Goal: Task Accomplishment & Management: Manage account settings

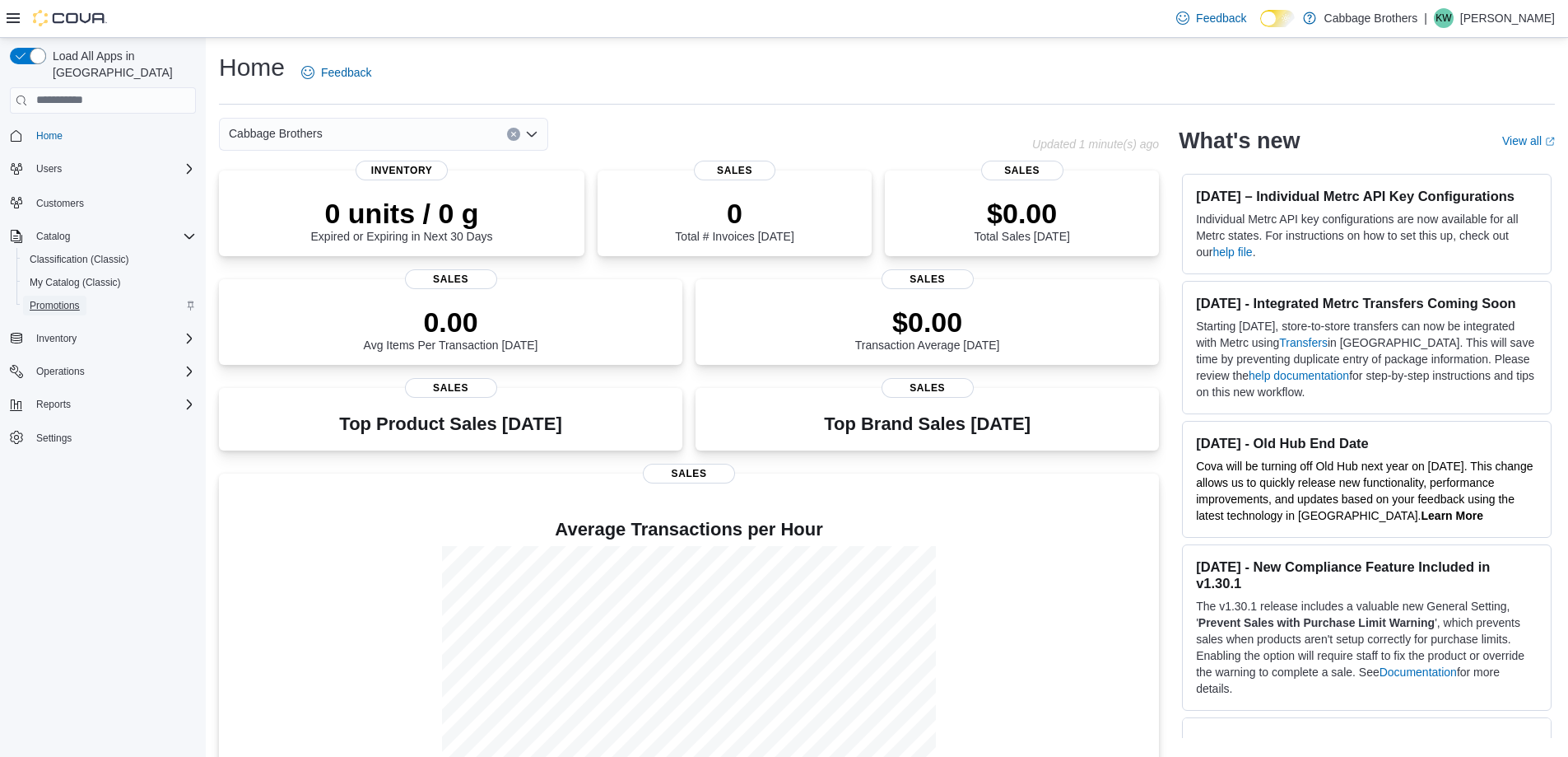
click at [67, 299] on span "Promotions" at bounding box center [55, 306] width 50 height 13
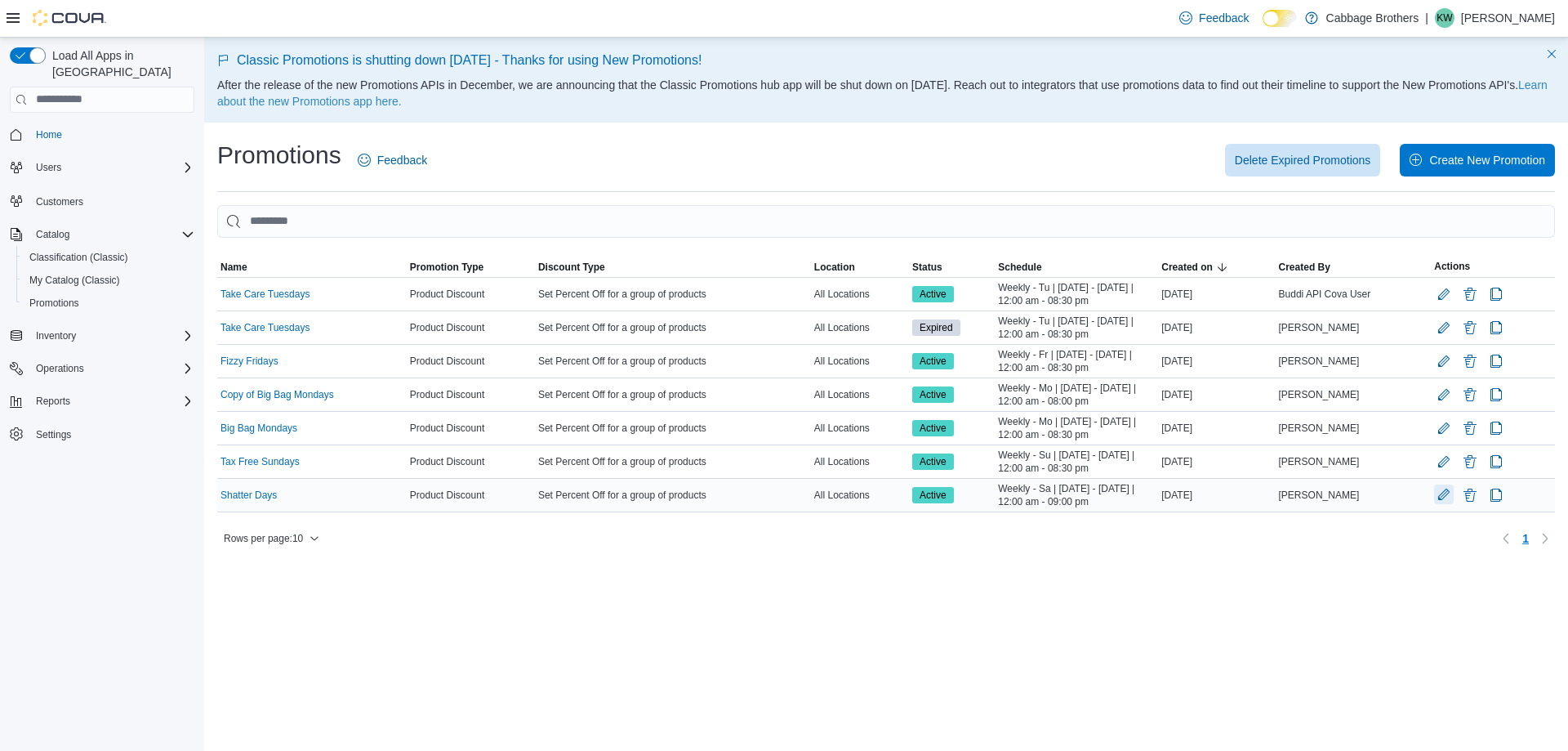
click at [1443, 495] on button "Edit Promotion" at bounding box center [1444, 495] width 20 height 20
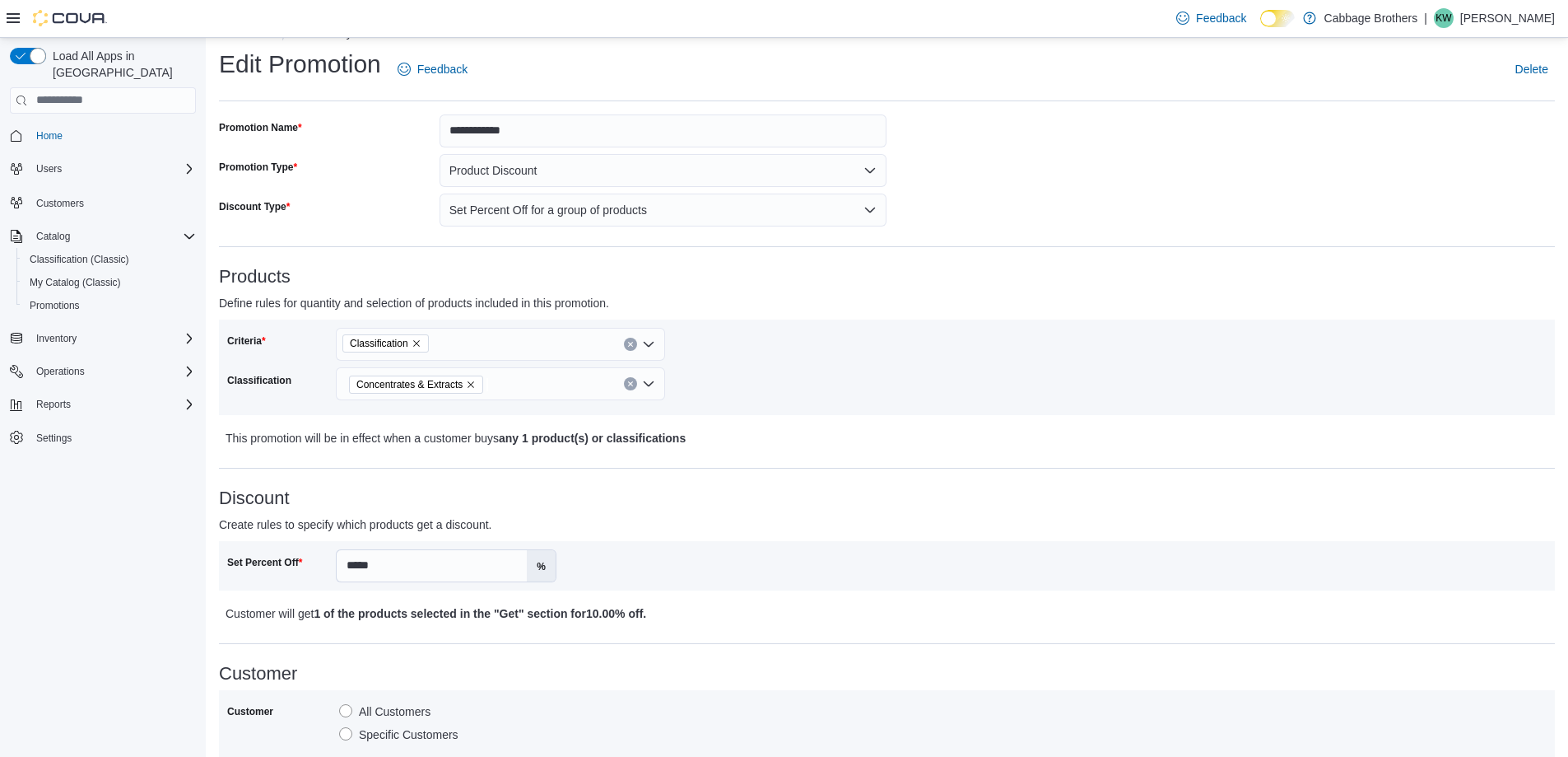
scroll to position [165, 0]
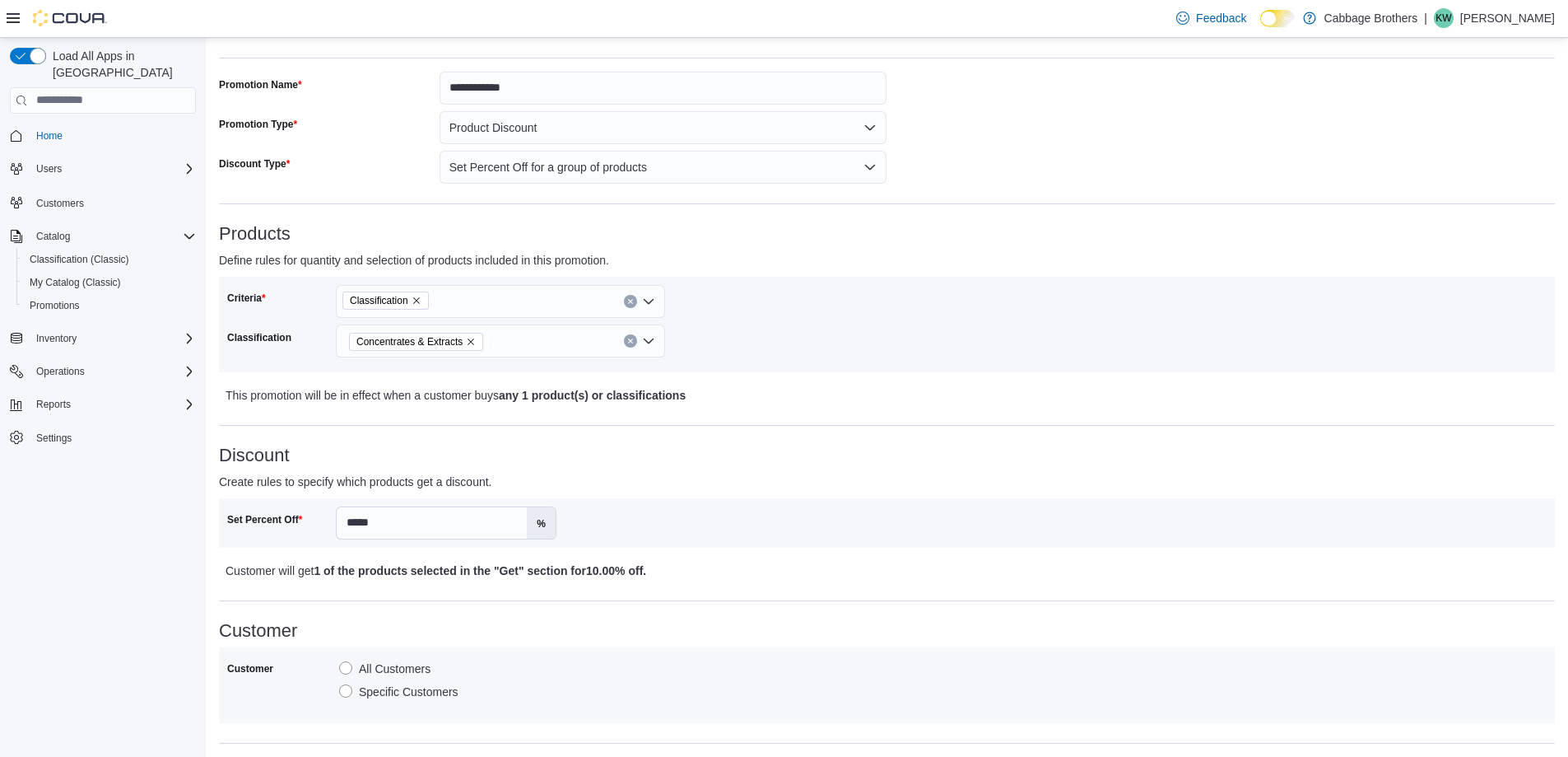
click at [651, 342] on div "Concentrates & Extracts" at bounding box center [500, 342] width 329 height 33
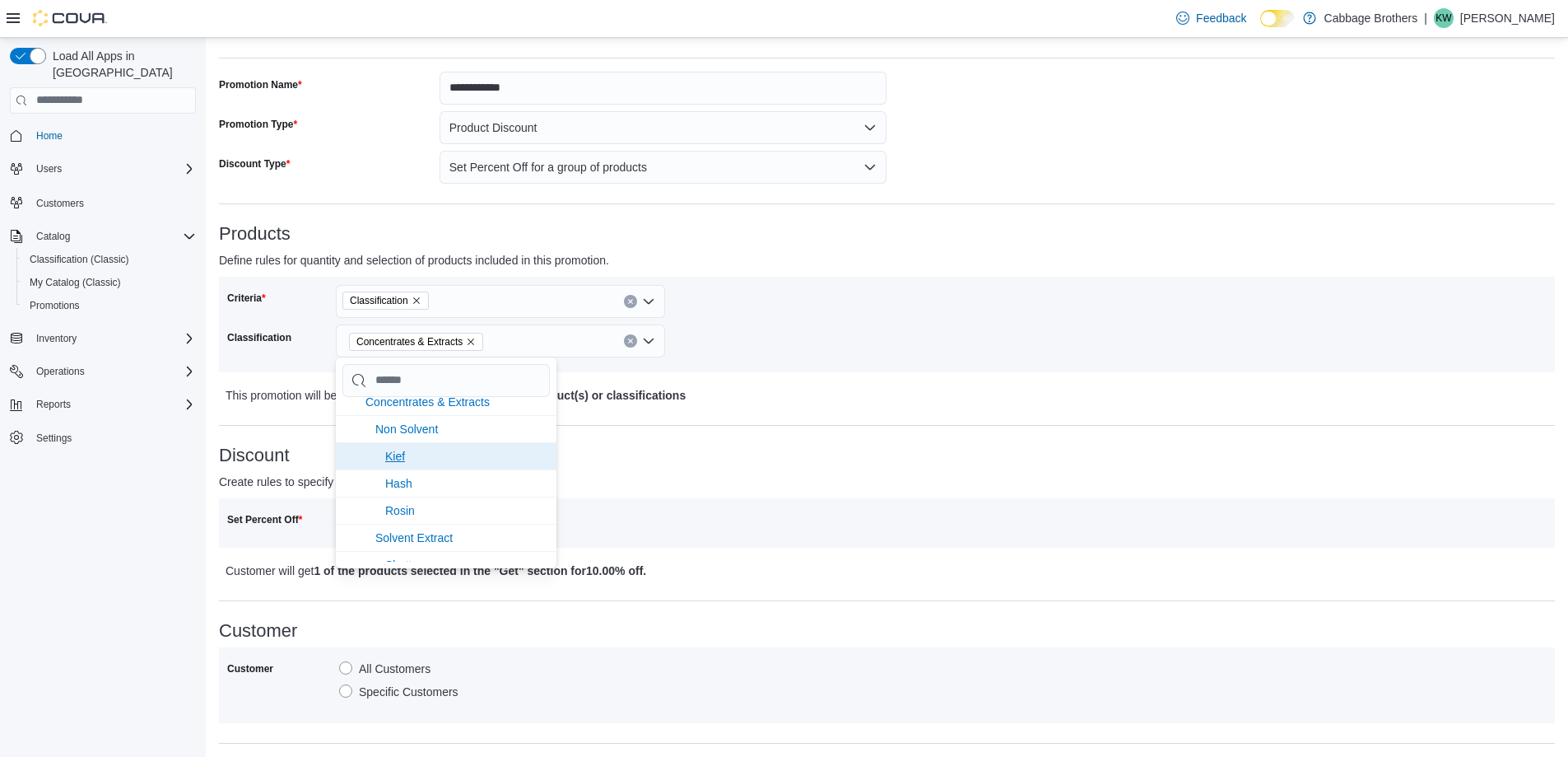
click at [390, 454] on span "Kief" at bounding box center [395, 456] width 20 height 13
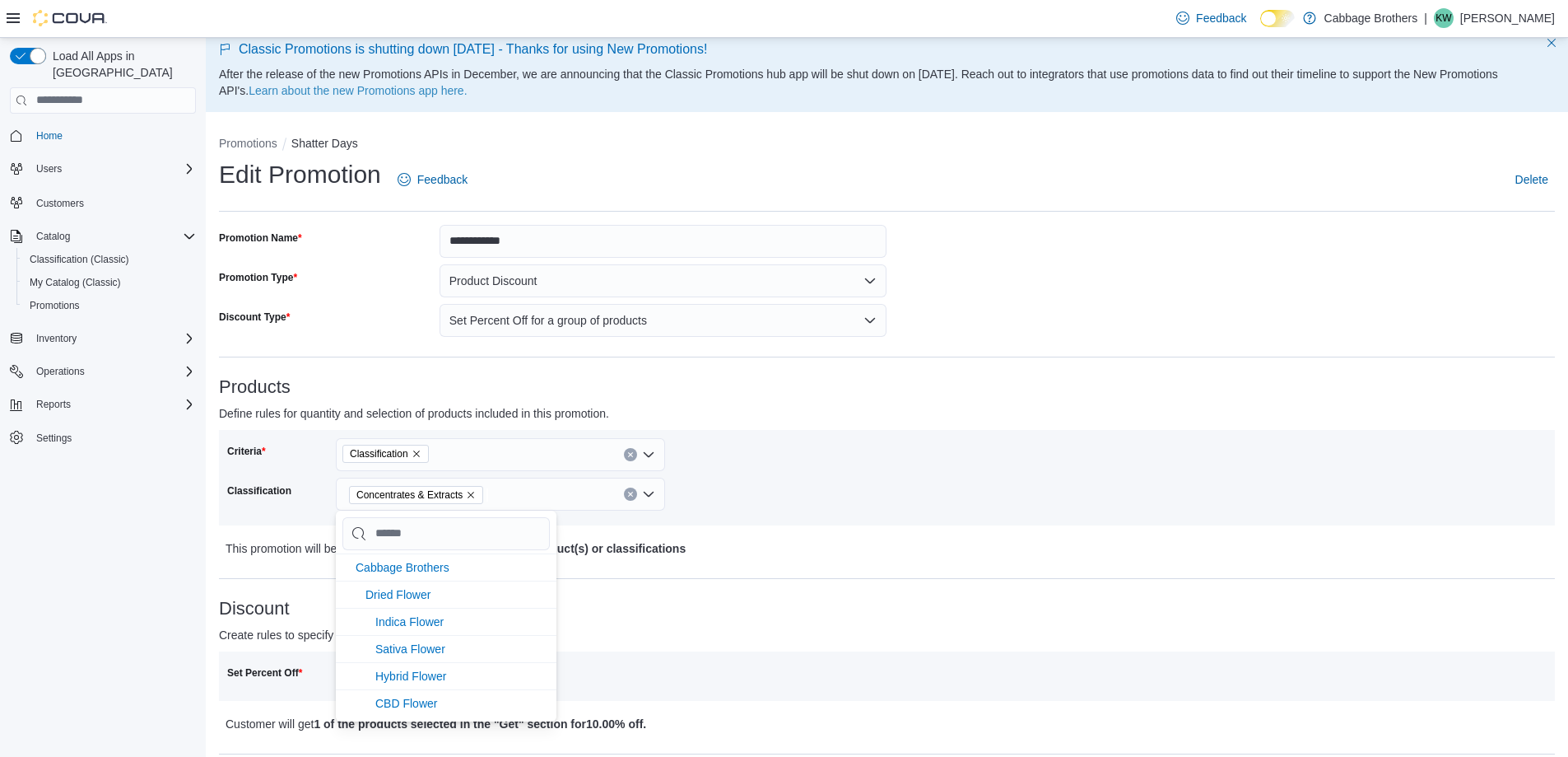
scroll to position [0, 0]
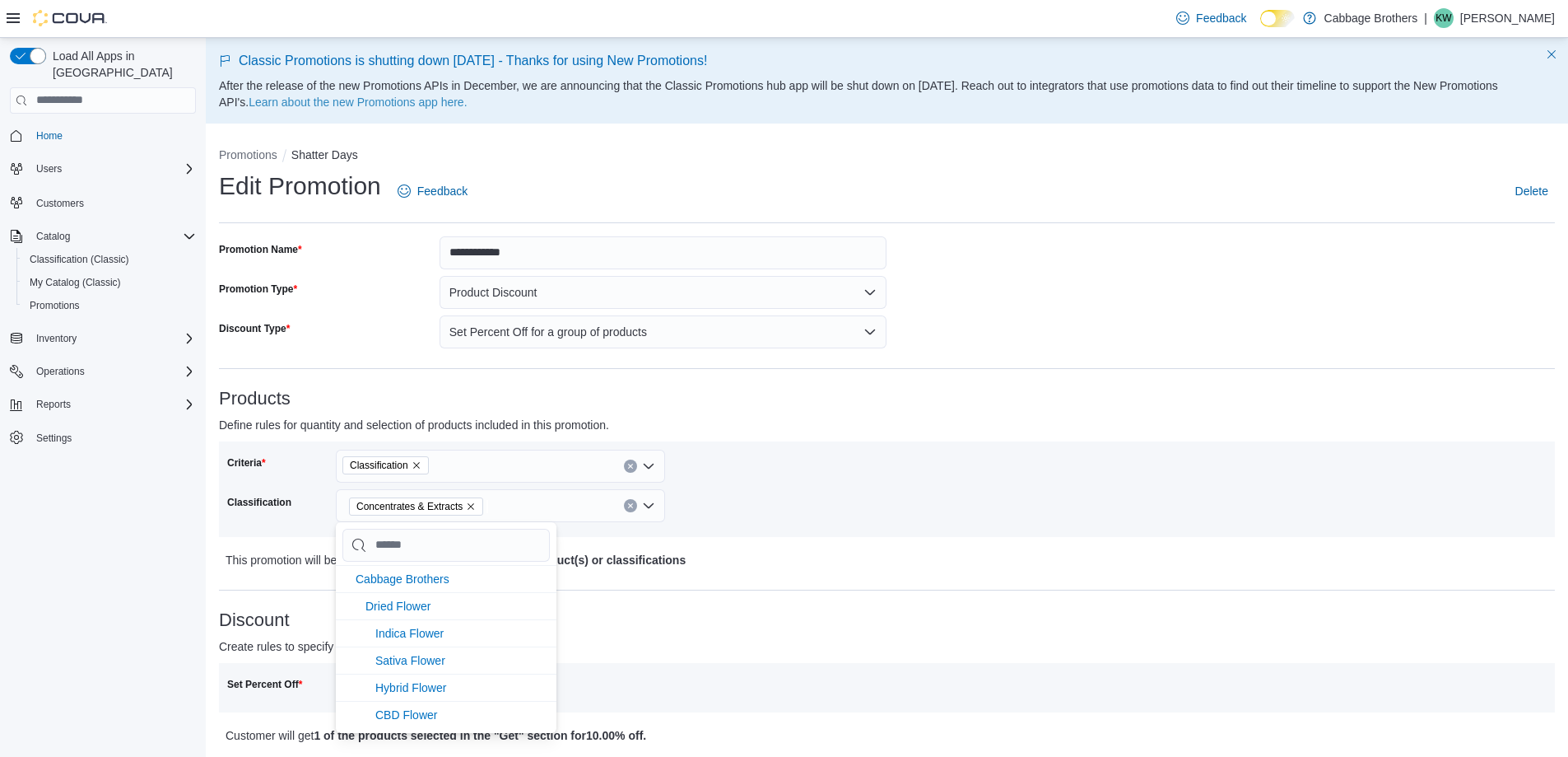
click at [851, 509] on div "Criteria Classification Classification Concentrates & Extracts" at bounding box center [557, 489] width 660 height 79
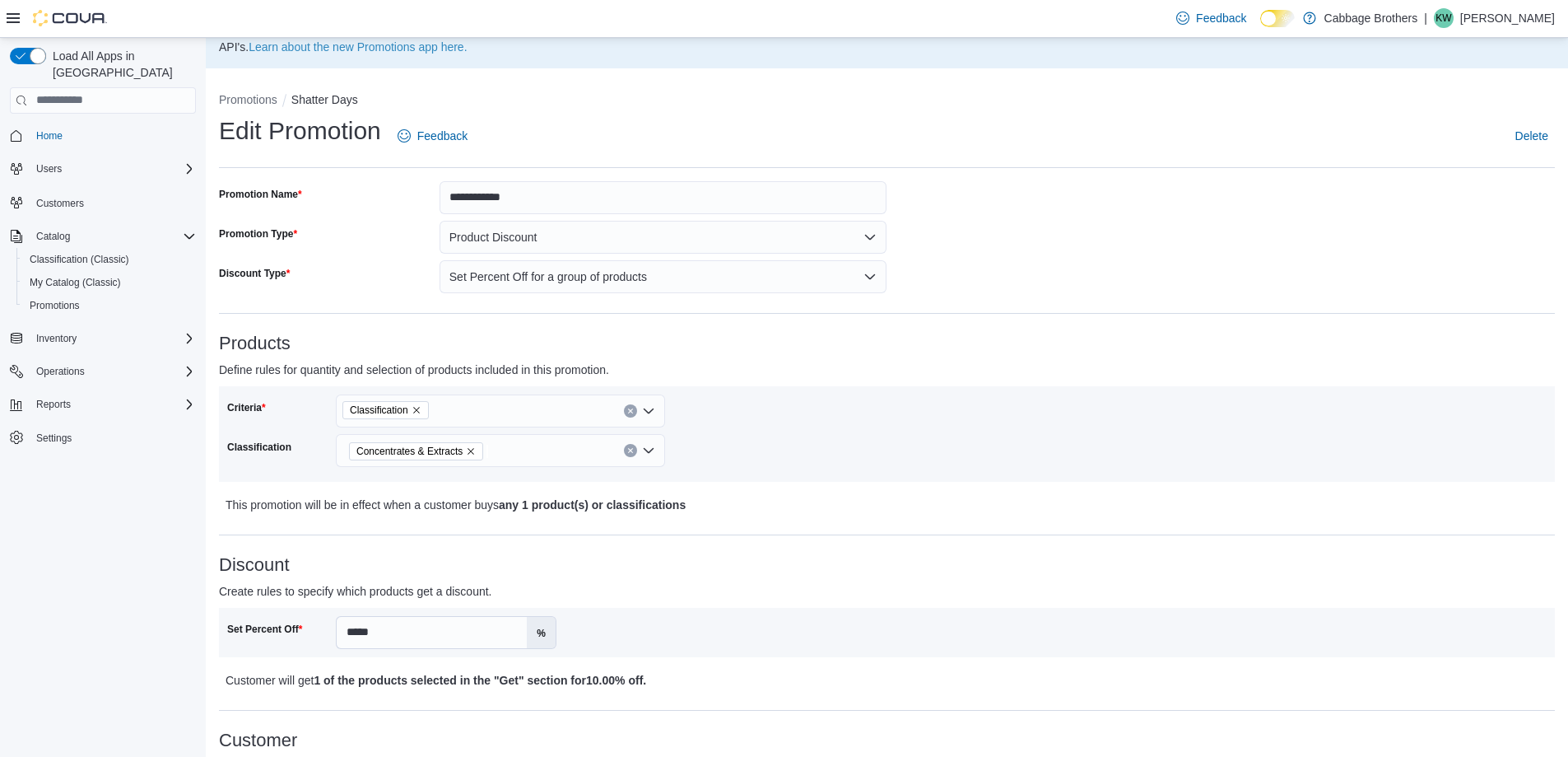
scroll to position [82, 0]
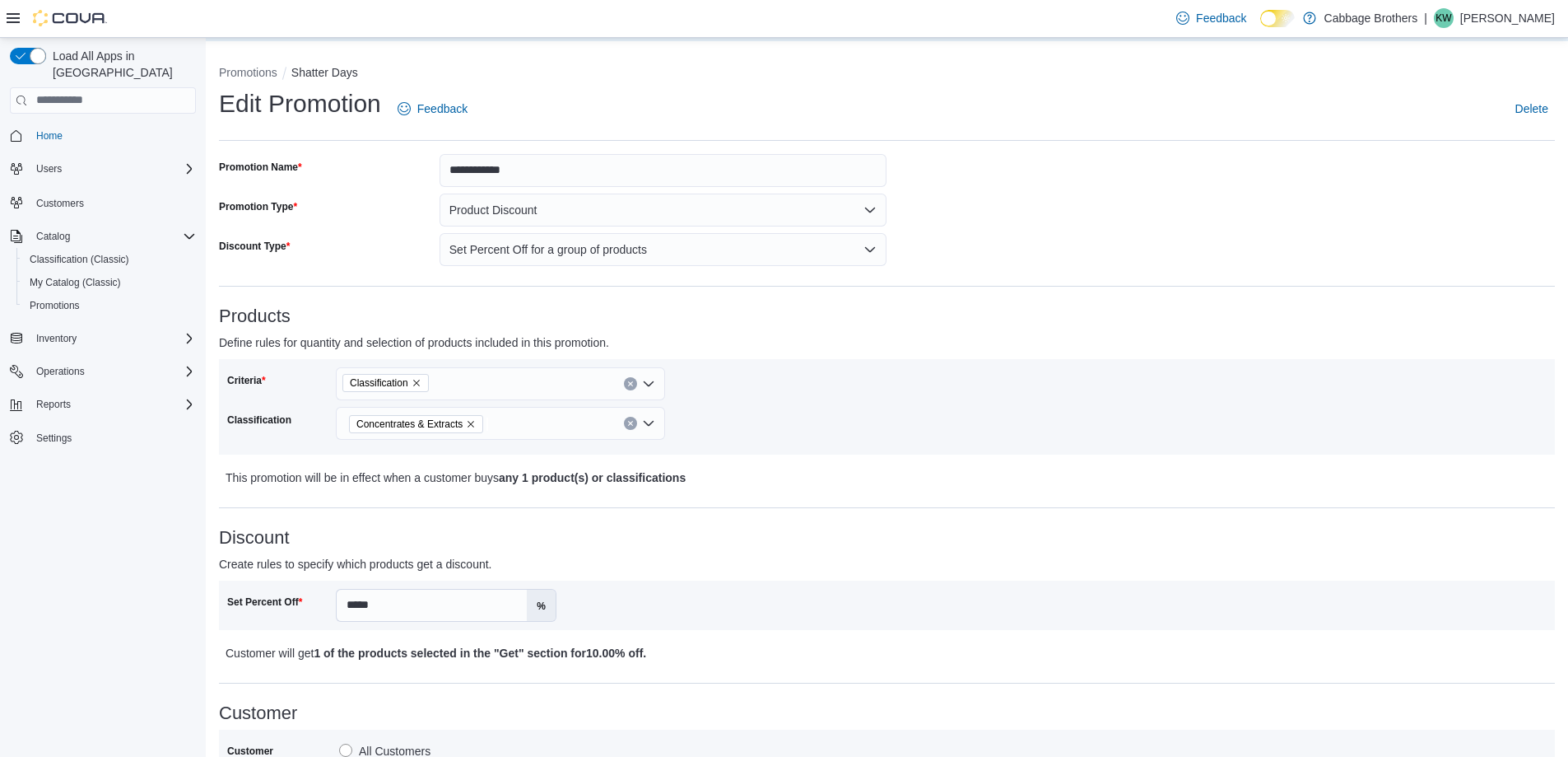
click at [650, 421] on div "Concentrates & Extracts" at bounding box center [500, 424] width 329 height 33
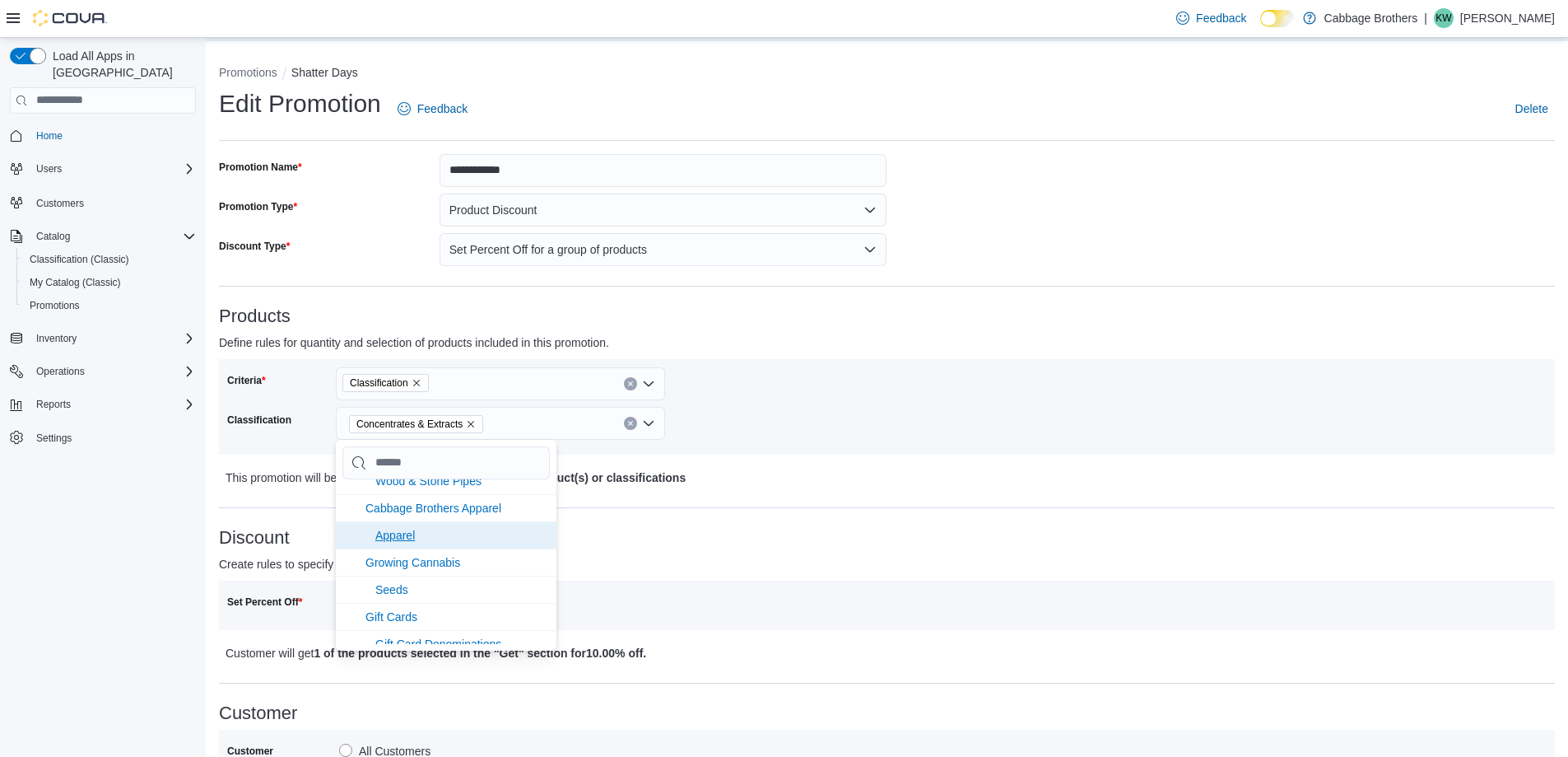
scroll to position [2388, 0]
type input "*"
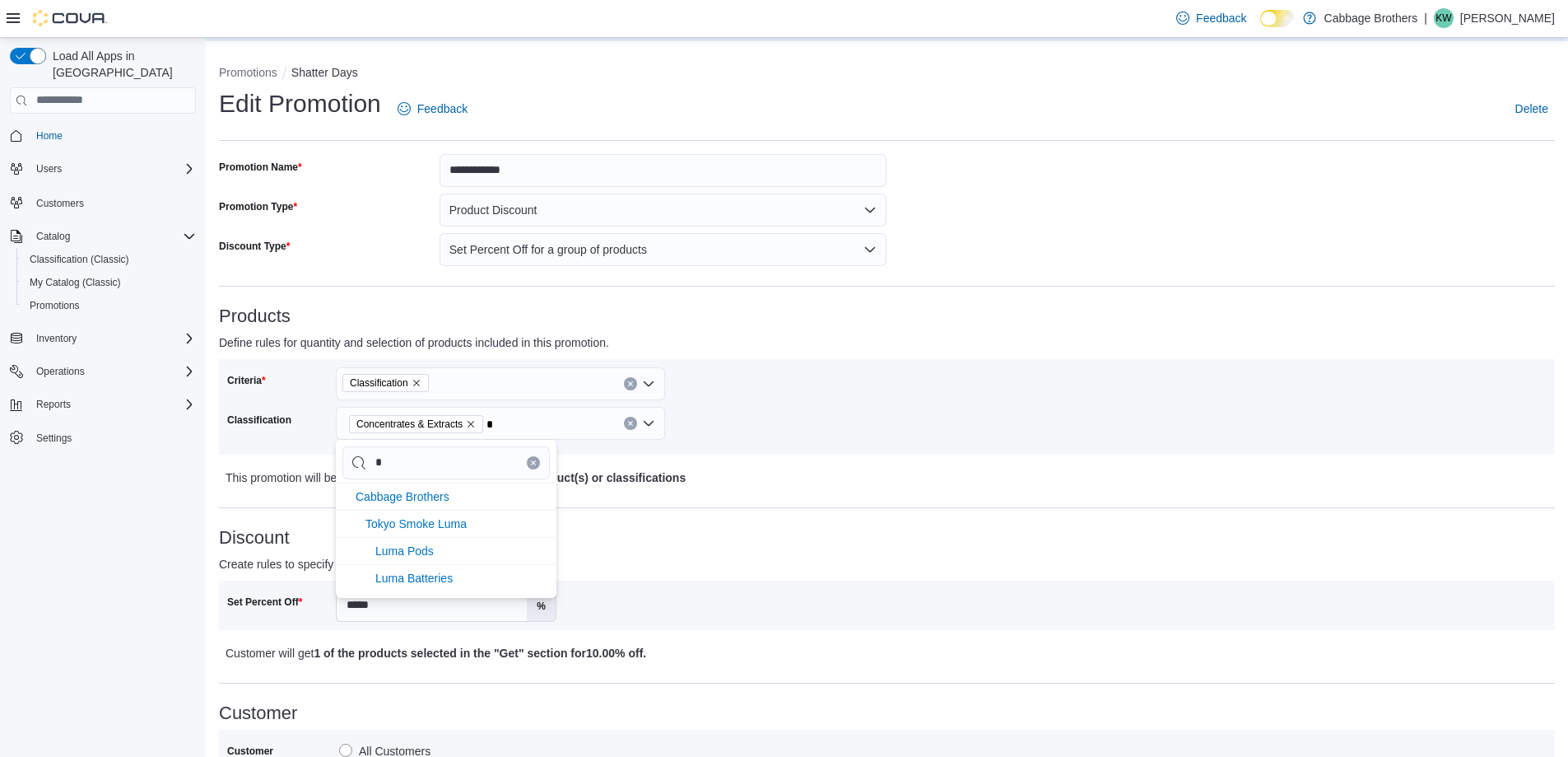
scroll to position [0, 0]
type input "**"
type input "***"
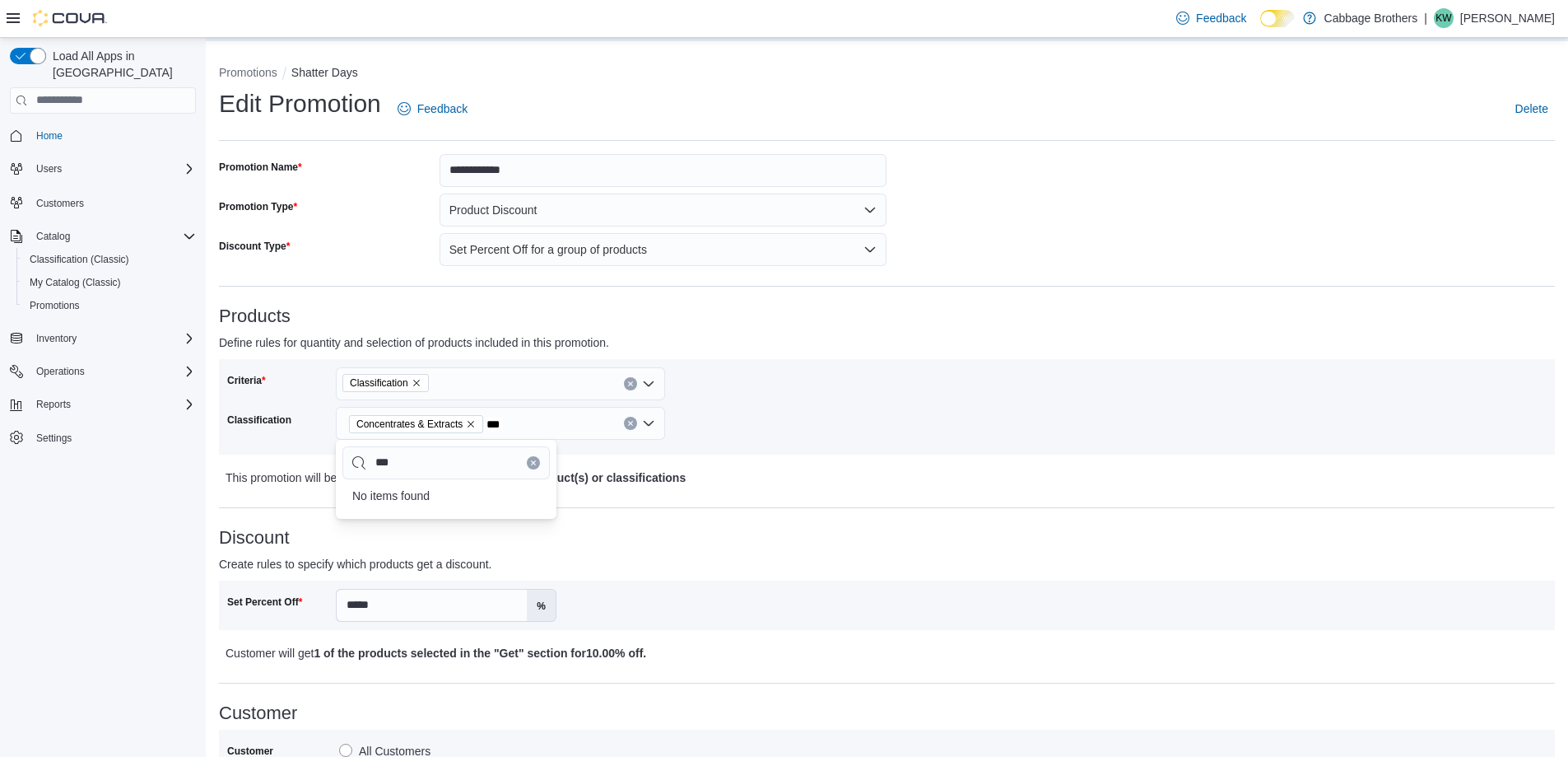
type input "****"
click at [532, 460] on icon "Clear input" at bounding box center [533, 463] width 7 height 7
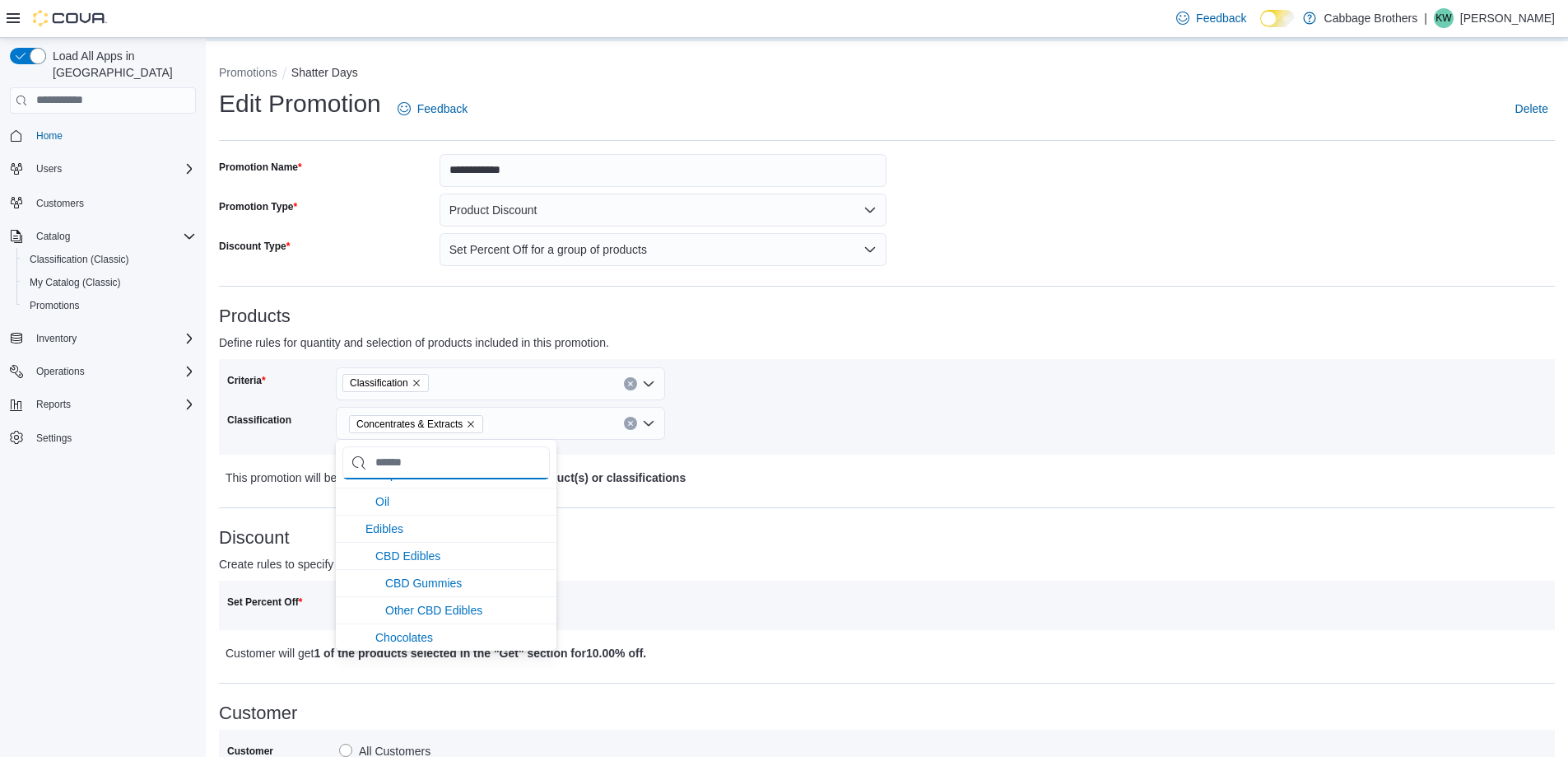
scroll to position [412, 0]
click at [516, 417] on div "Concentrates & Extracts" at bounding box center [500, 424] width 329 height 33
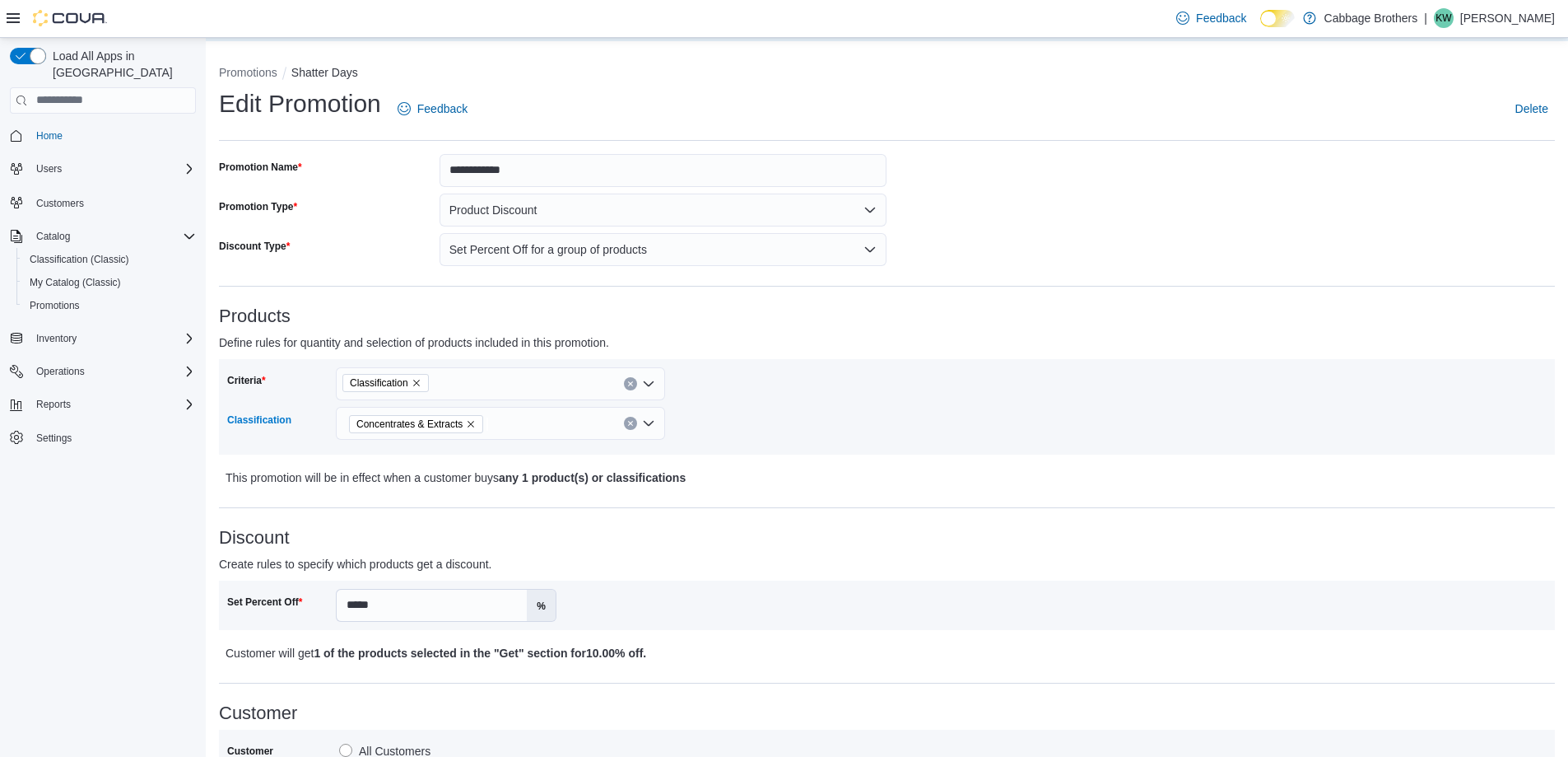
click at [469, 425] on icon "Remove Concentrates & Extracts from selection in this group" at bounding box center [471, 425] width 10 height 10
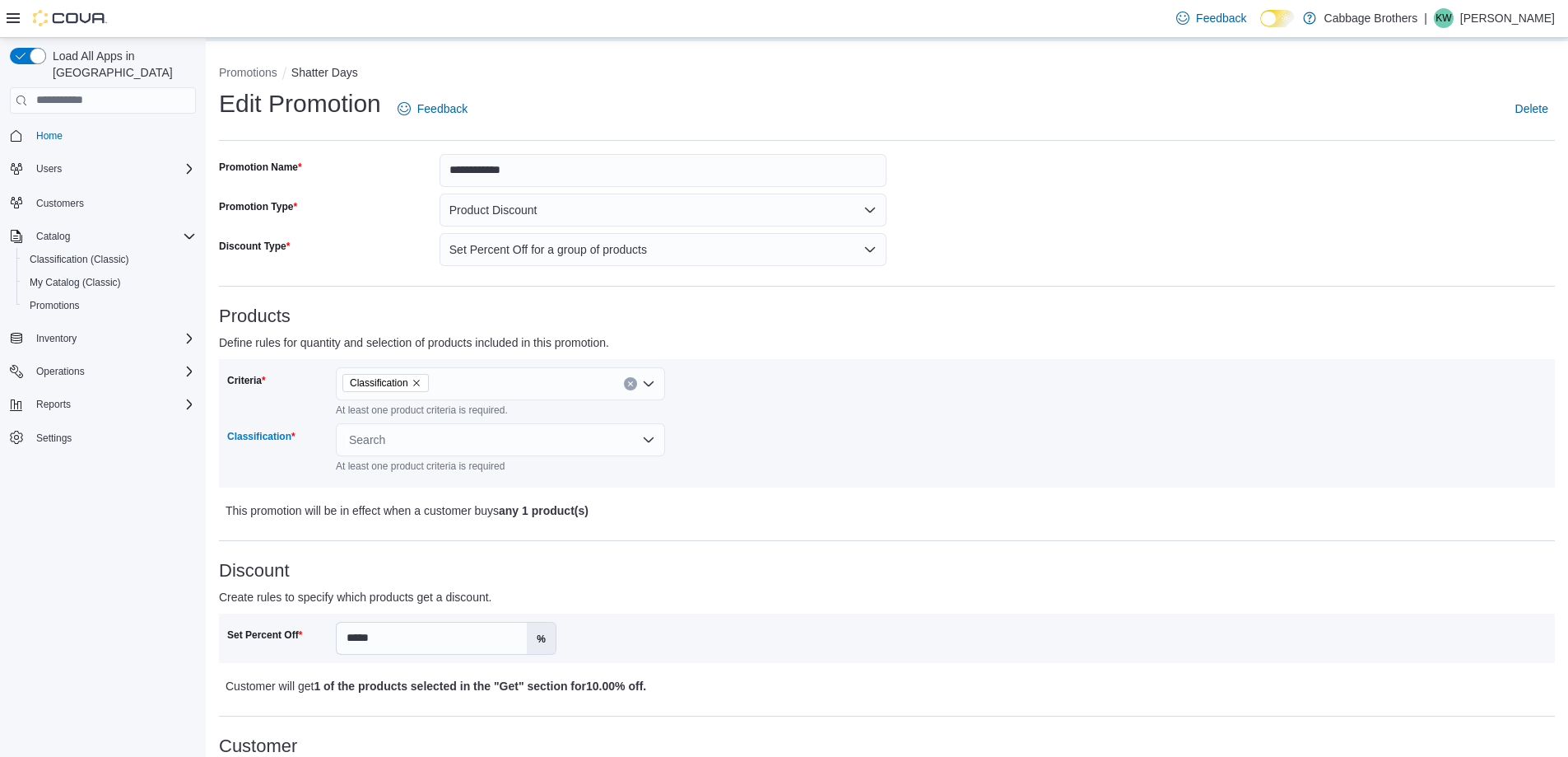
click at [463, 431] on div "Search" at bounding box center [500, 440] width 329 height 33
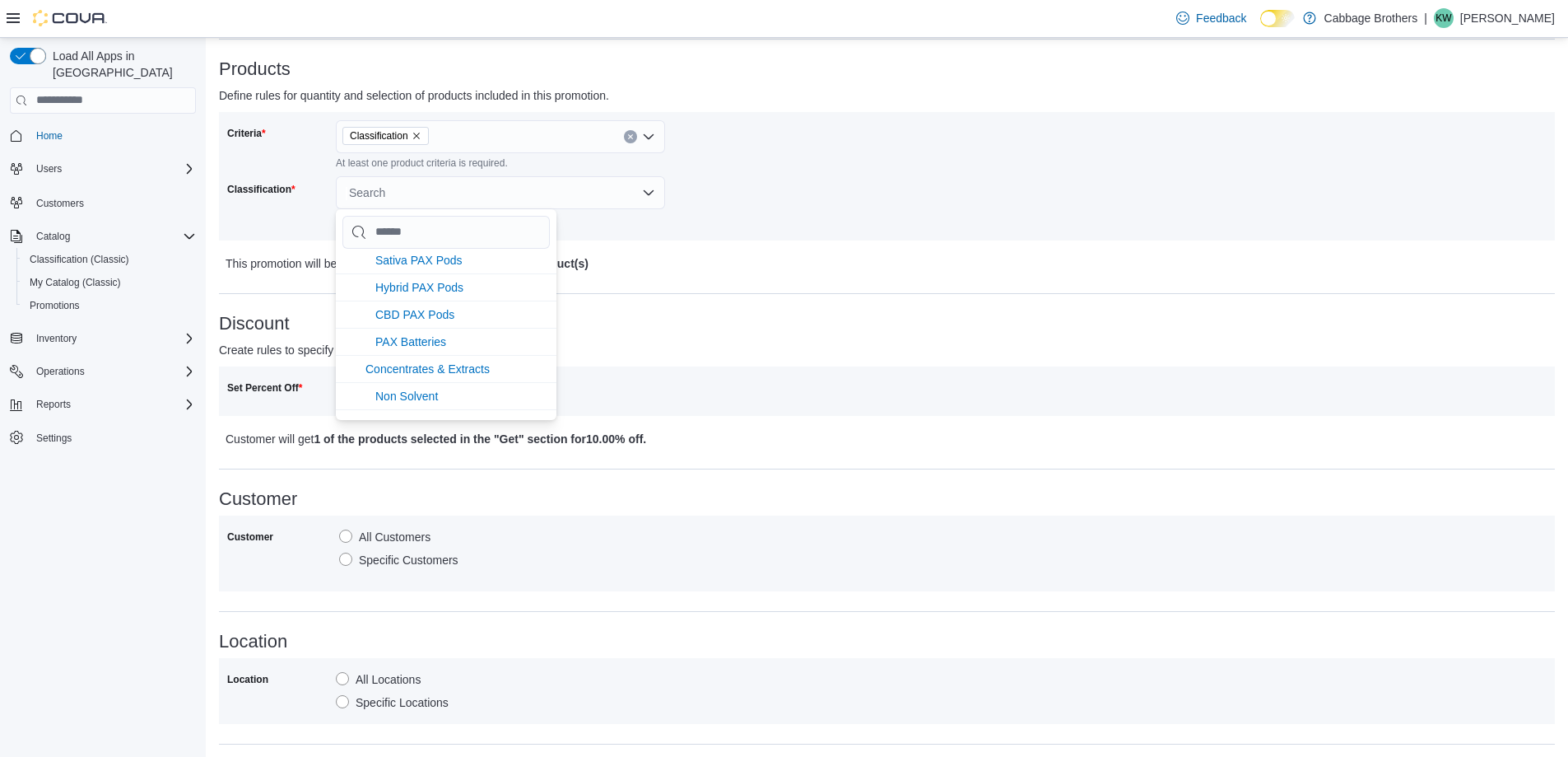
scroll to position [1153, 0]
click at [395, 386] on span "Kief" at bounding box center [395, 391] width 20 height 13
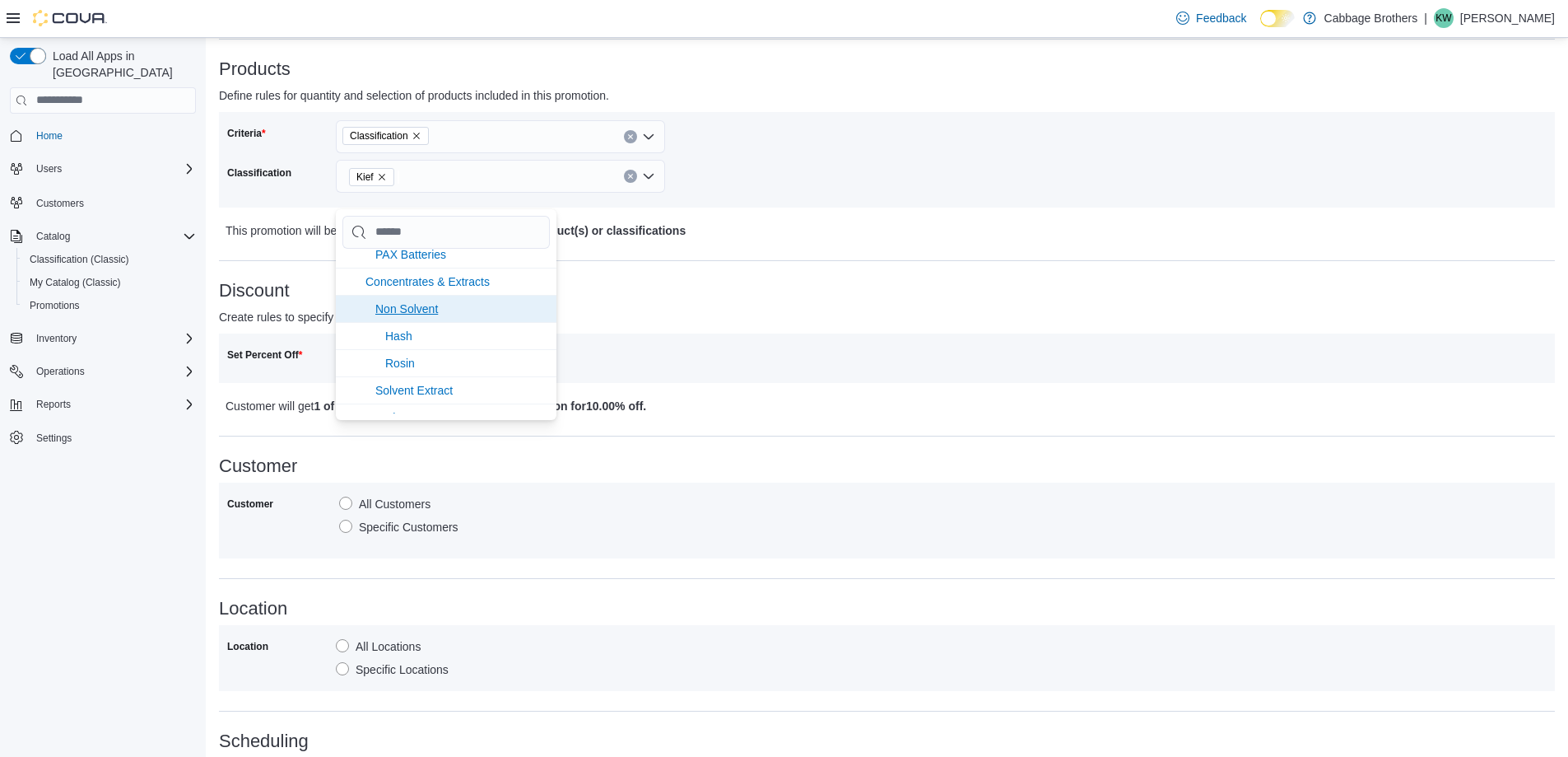
scroll to position [1236, 0]
click at [402, 332] on span "Rosin" at bounding box center [400, 335] width 30 height 13
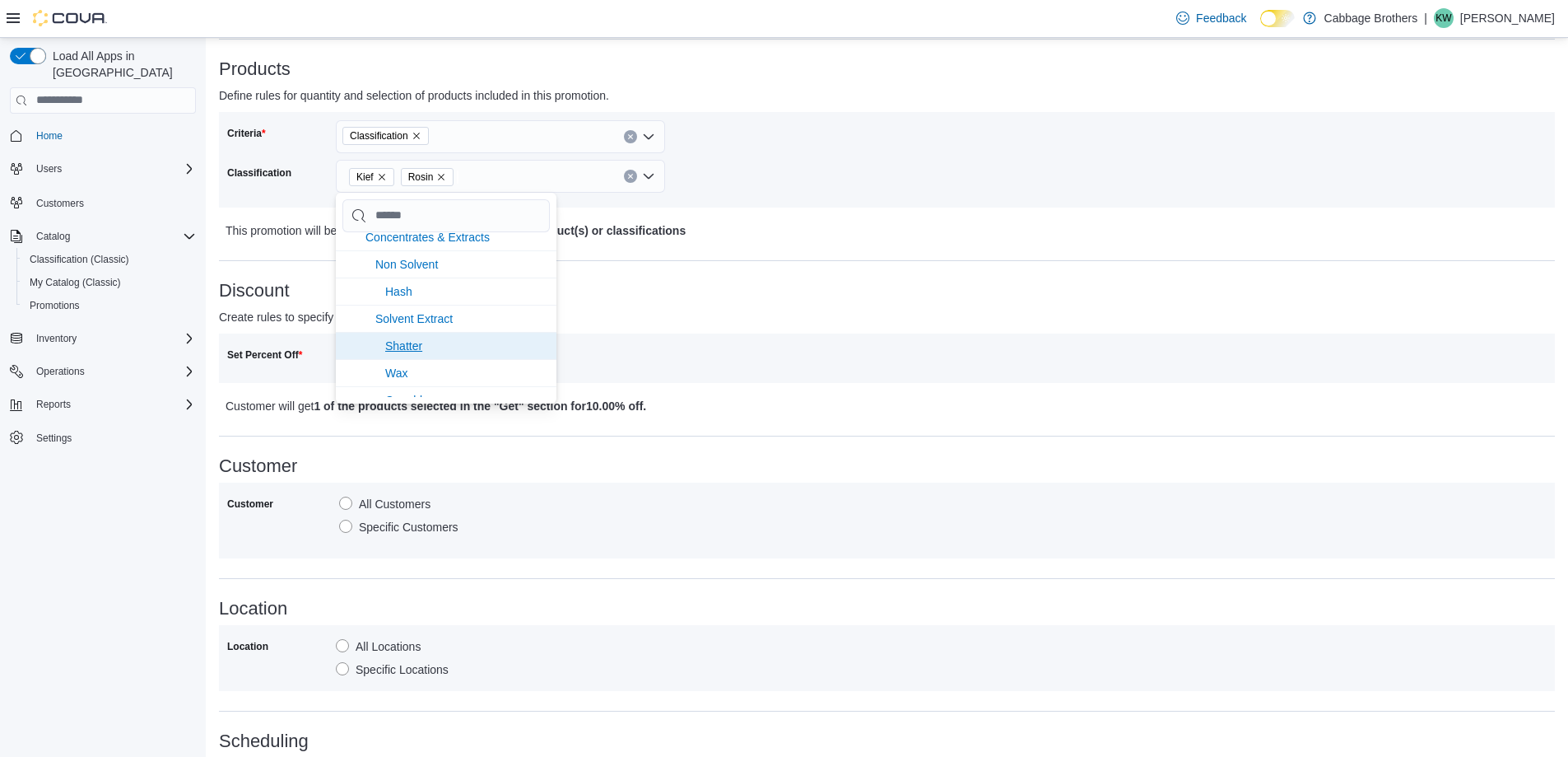
click at [402, 344] on span "Shatter" at bounding box center [404, 346] width 37 height 13
click at [389, 341] on span "Wax" at bounding box center [396, 346] width 22 height 13
click at [406, 342] on span "Crumble" at bounding box center [407, 346] width 44 height 13
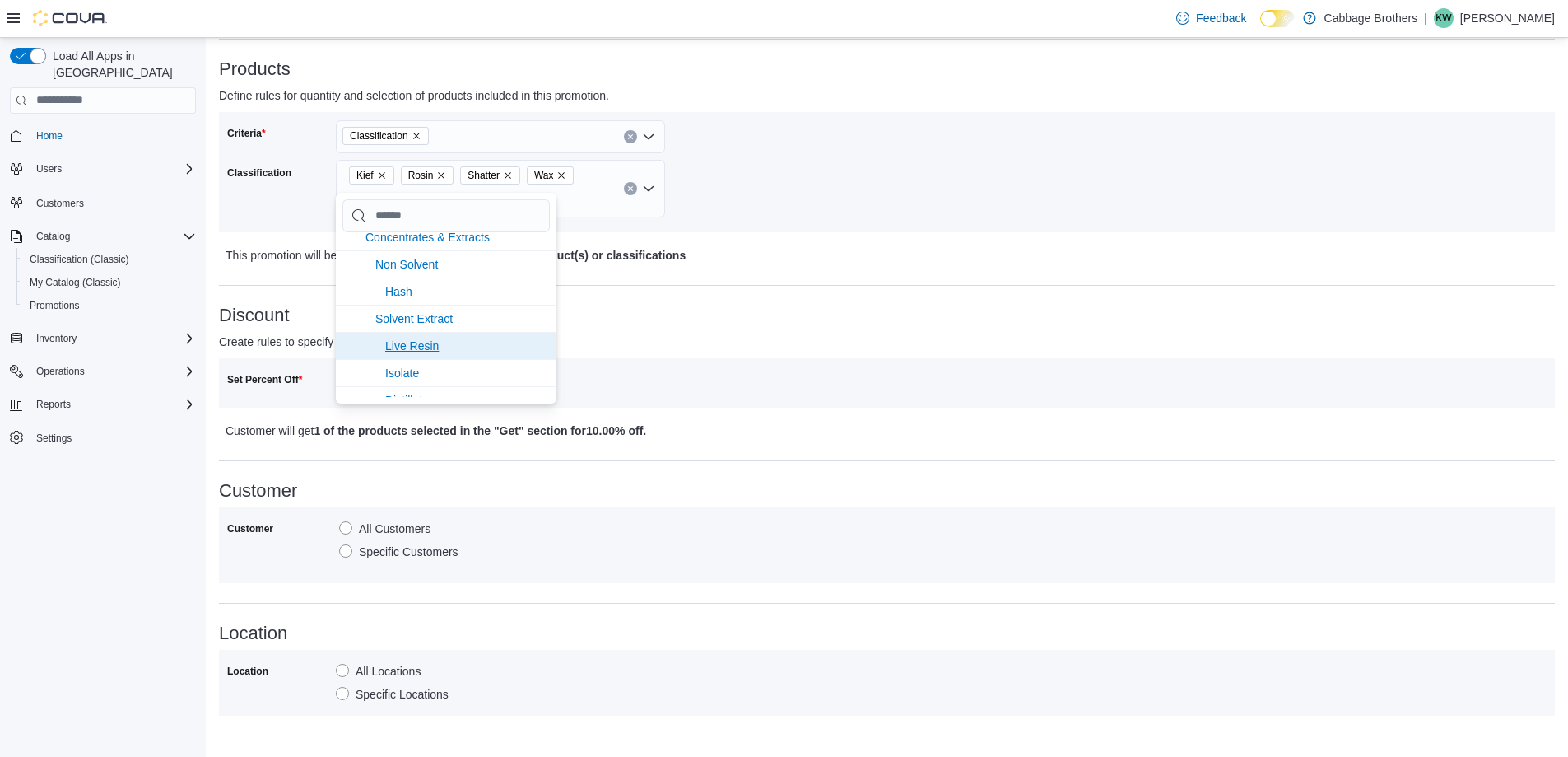
click at [412, 342] on span "Live Resin" at bounding box center [412, 346] width 53 height 13
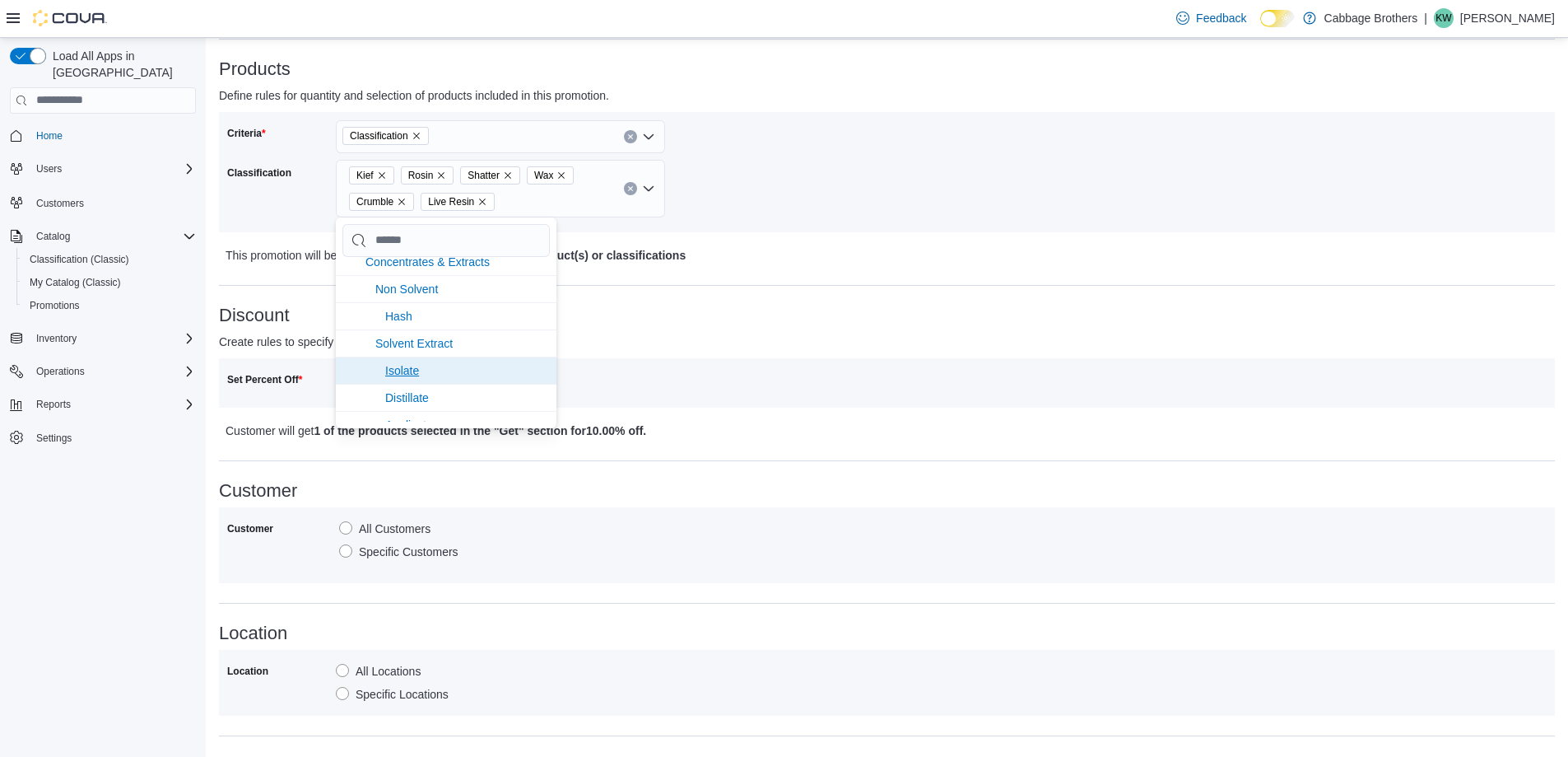
click at [407, 366] on span "Isolate" at bounding box center [402, 371] width 34 height 13
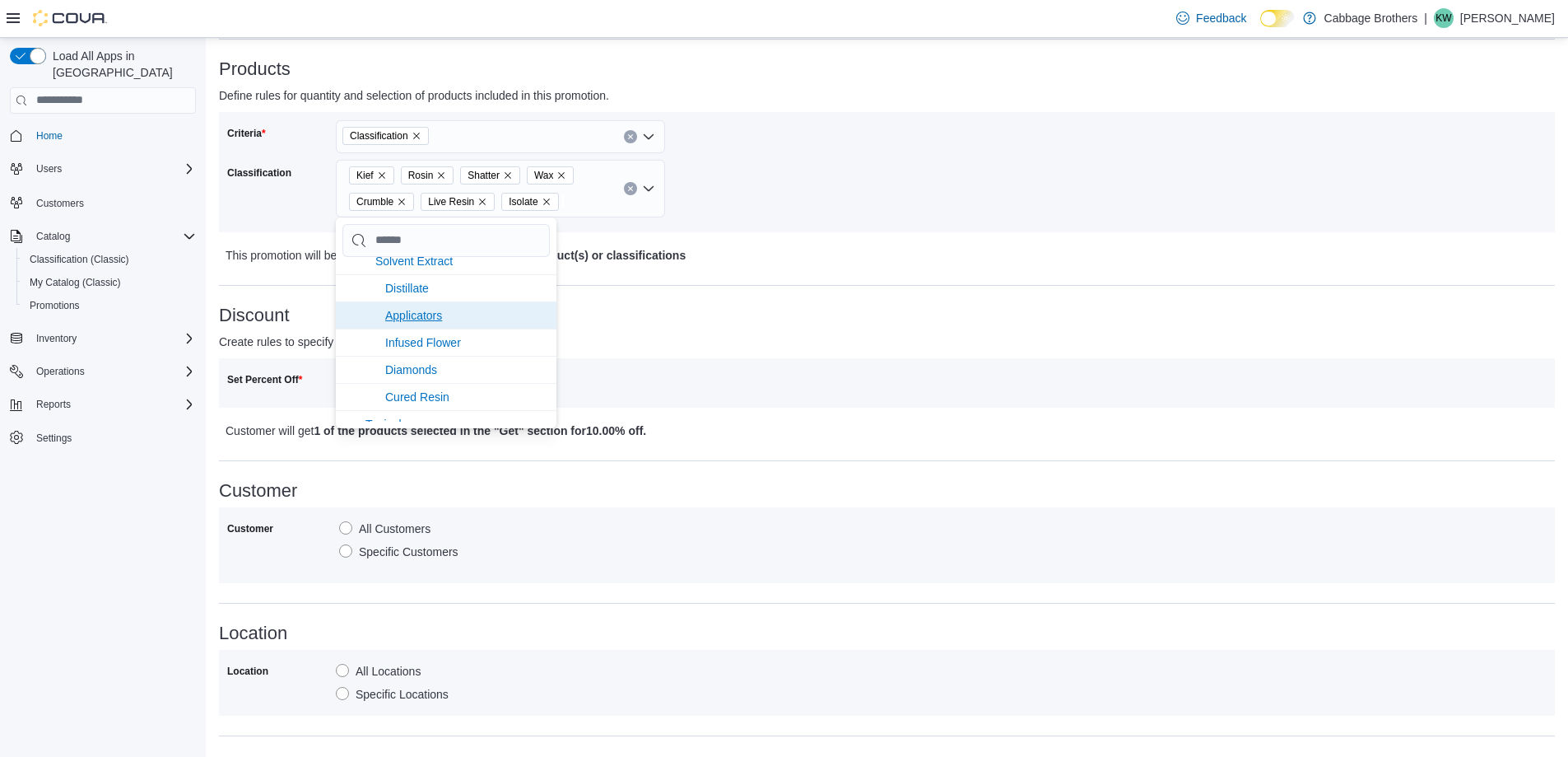
click at [420, 315] on span "Applicators" at bounding box center [414, 316] width 56 height 13
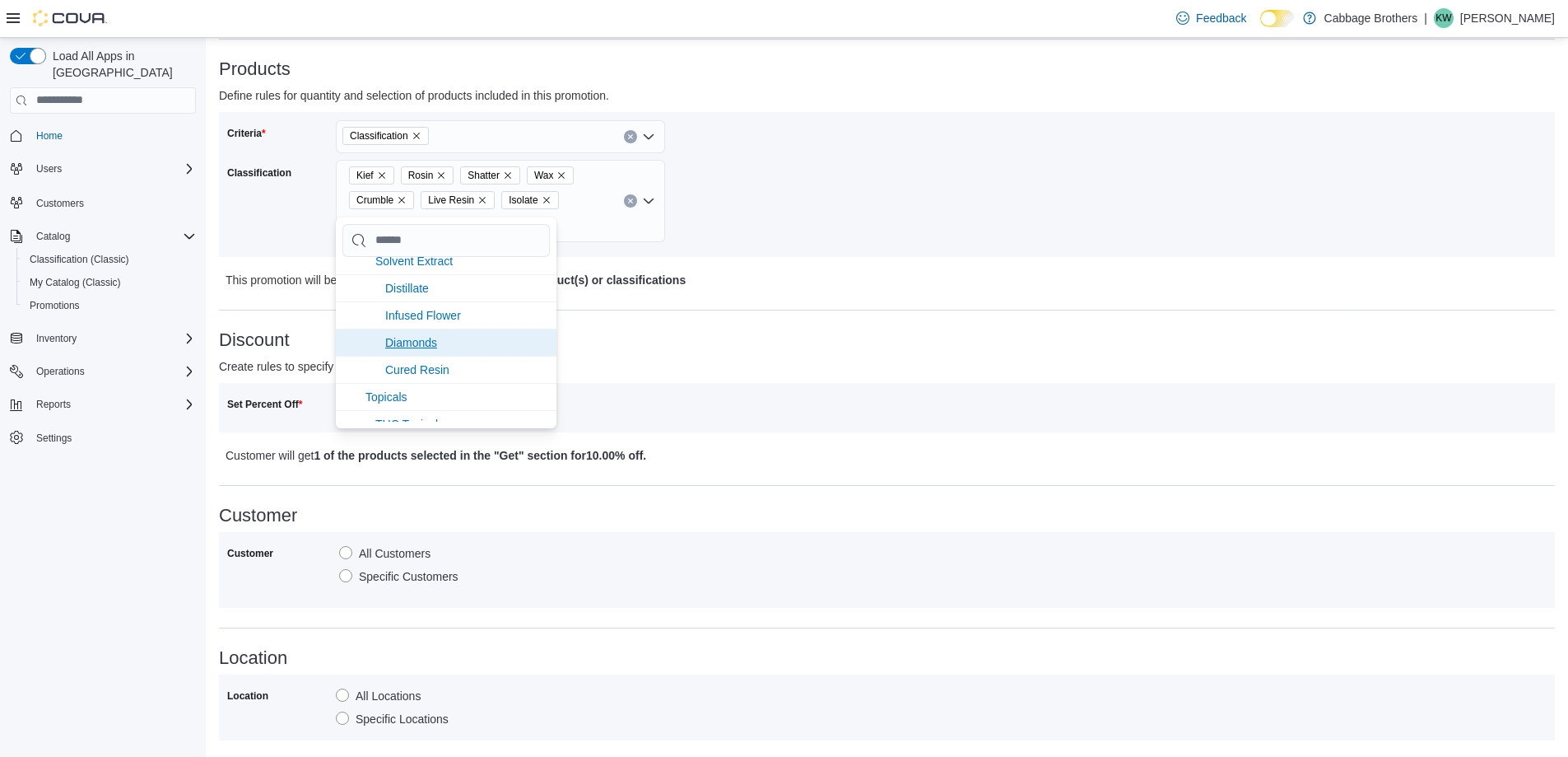
click at [421, 341] on span "Diamonds" at bounding box center [411, 342] width 51 height 13
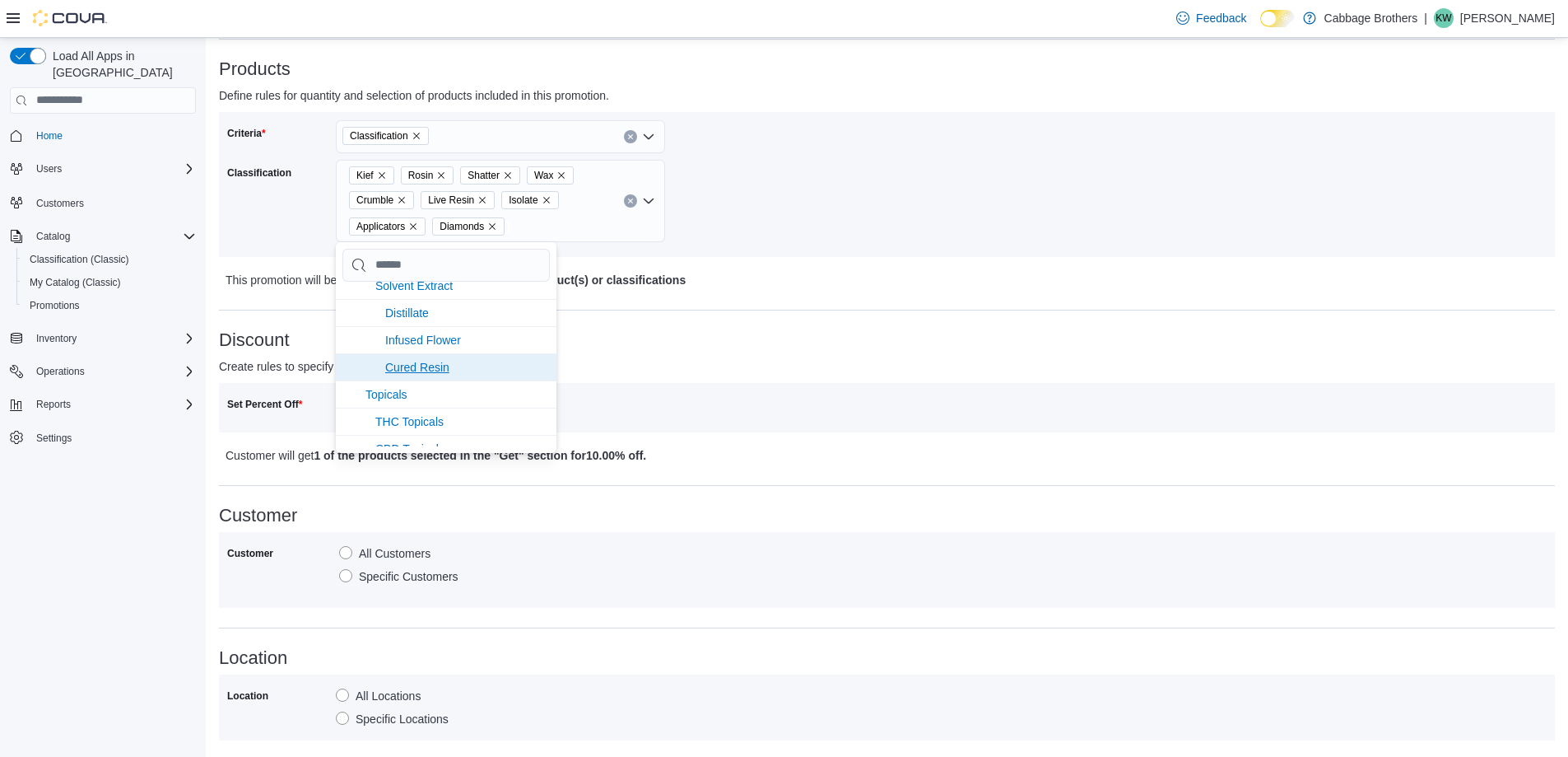
click at [428, 361] on span "Cured Resin" at bounding box center [417, 367] width 64 height 13
click at [395, 419] on span "Hash" at bounding box center [399, 424] width 27 height 13
click at [415, 364] on span "Distillate" at bounding box center [407, 368] width 44 height 13
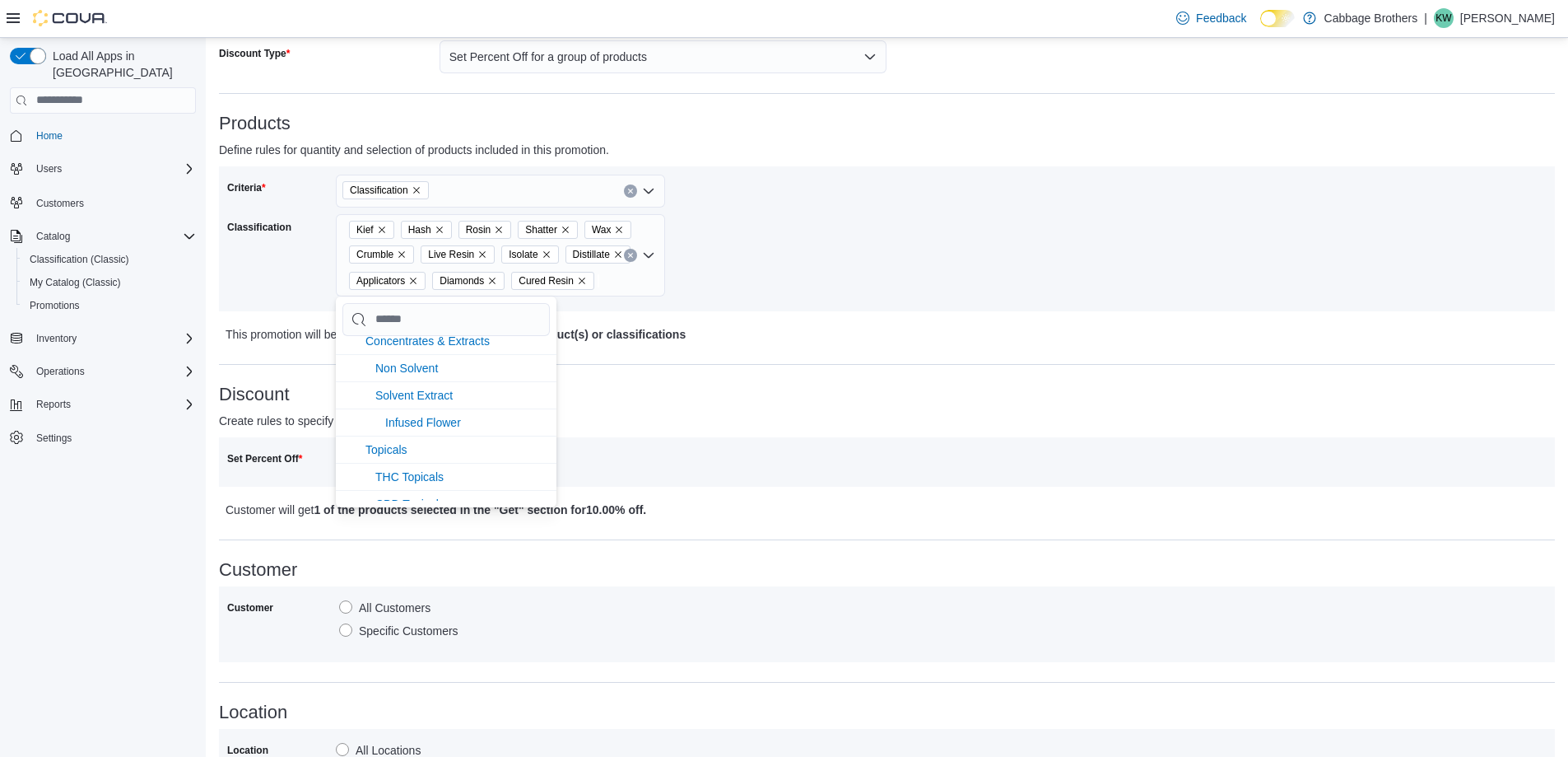
scroll to position [247, 0]
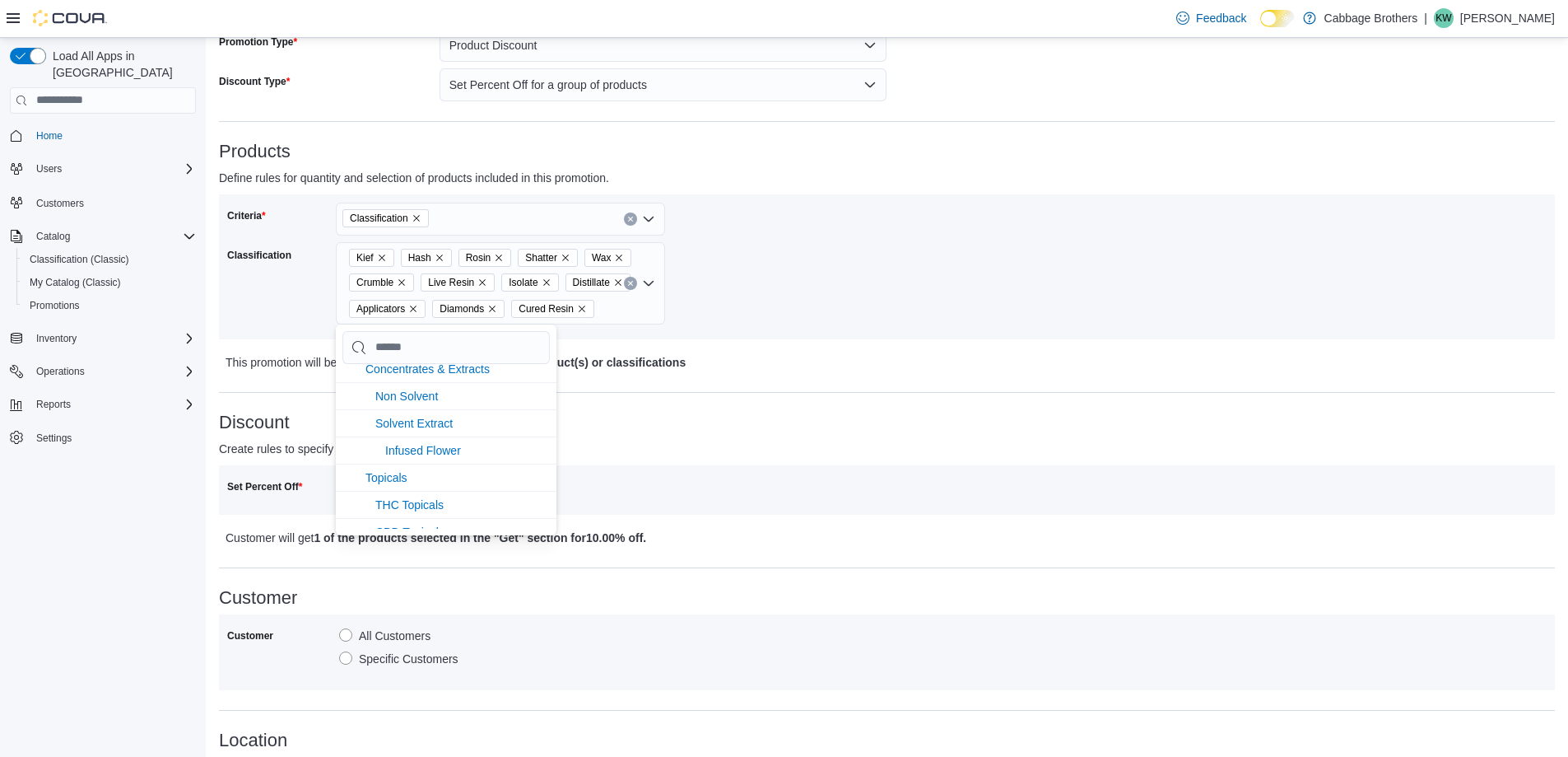
click at [783, 251] on div "Criteria Classification Classification Kief Hash Rosin Shatter Wax Crumble Live…" at bounding box center [557, 267] width 660 height 129
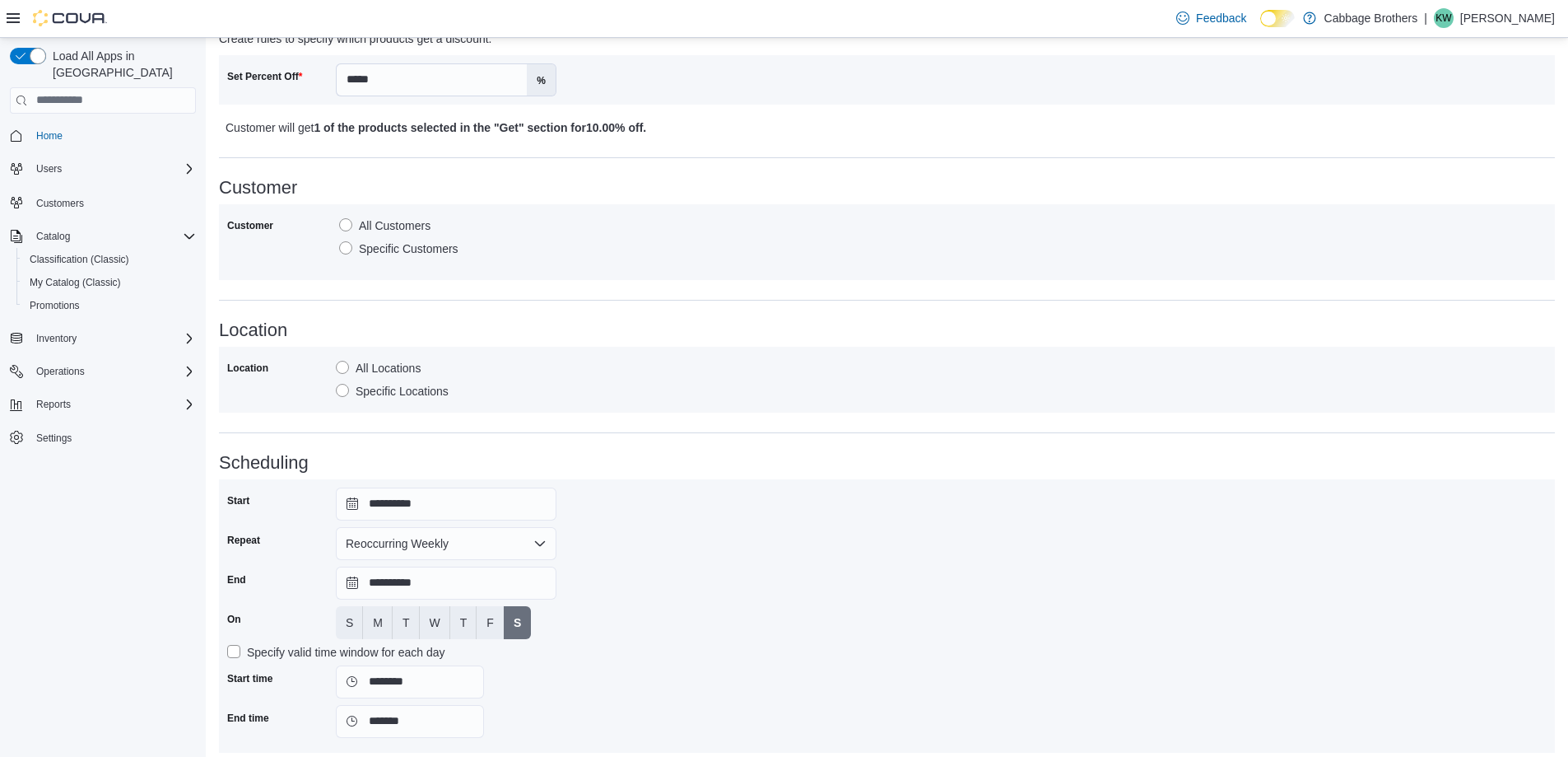
scroll to position [752, 0]
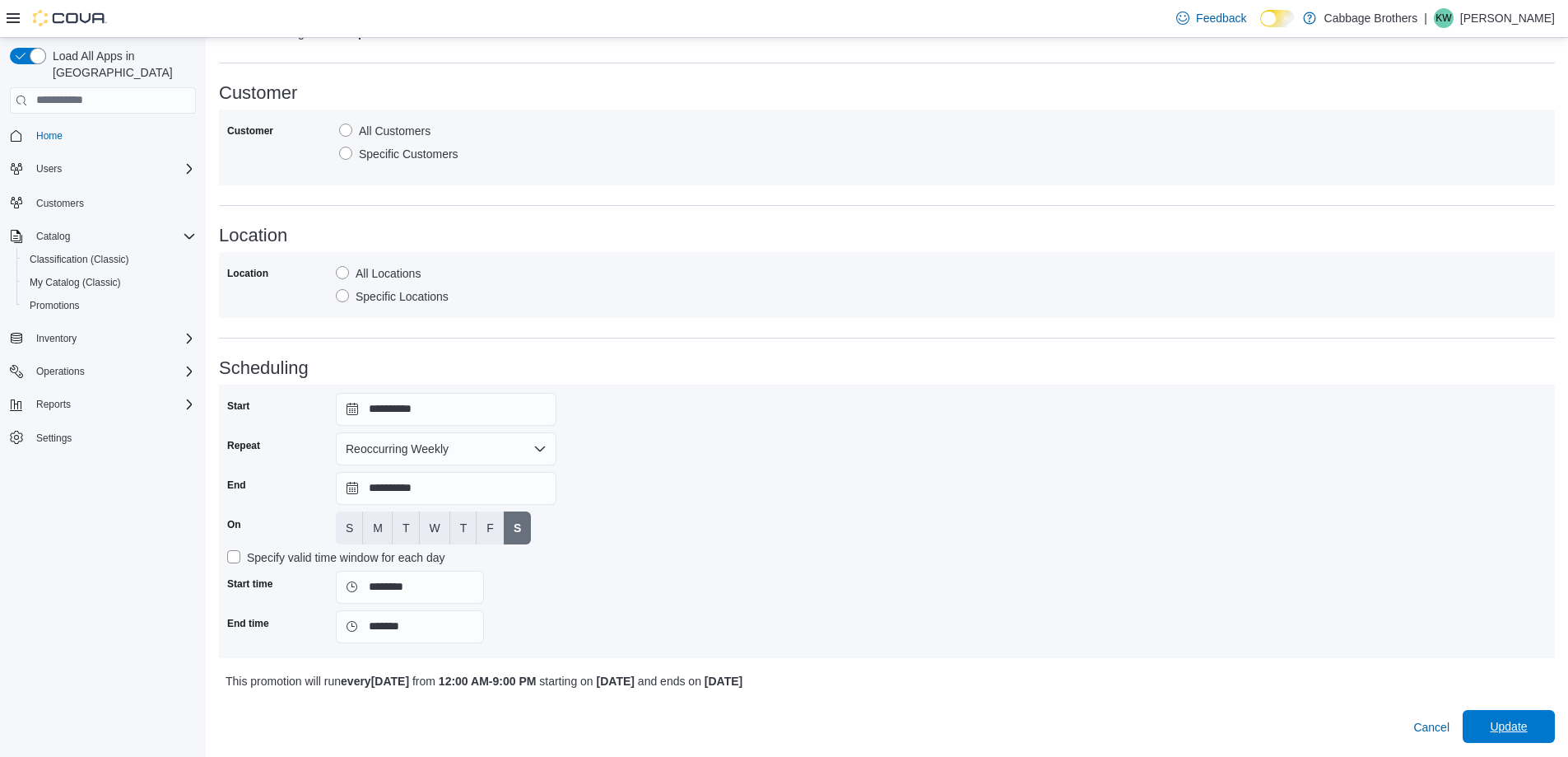
drag, startPoint x: 1512, startPoint y: 715, endPoint x: 1497, endPoint y: 714, distance: 15.0
click at [1512, 715] on span "Update" at bounding box center [1508, 726] width 72 height 33
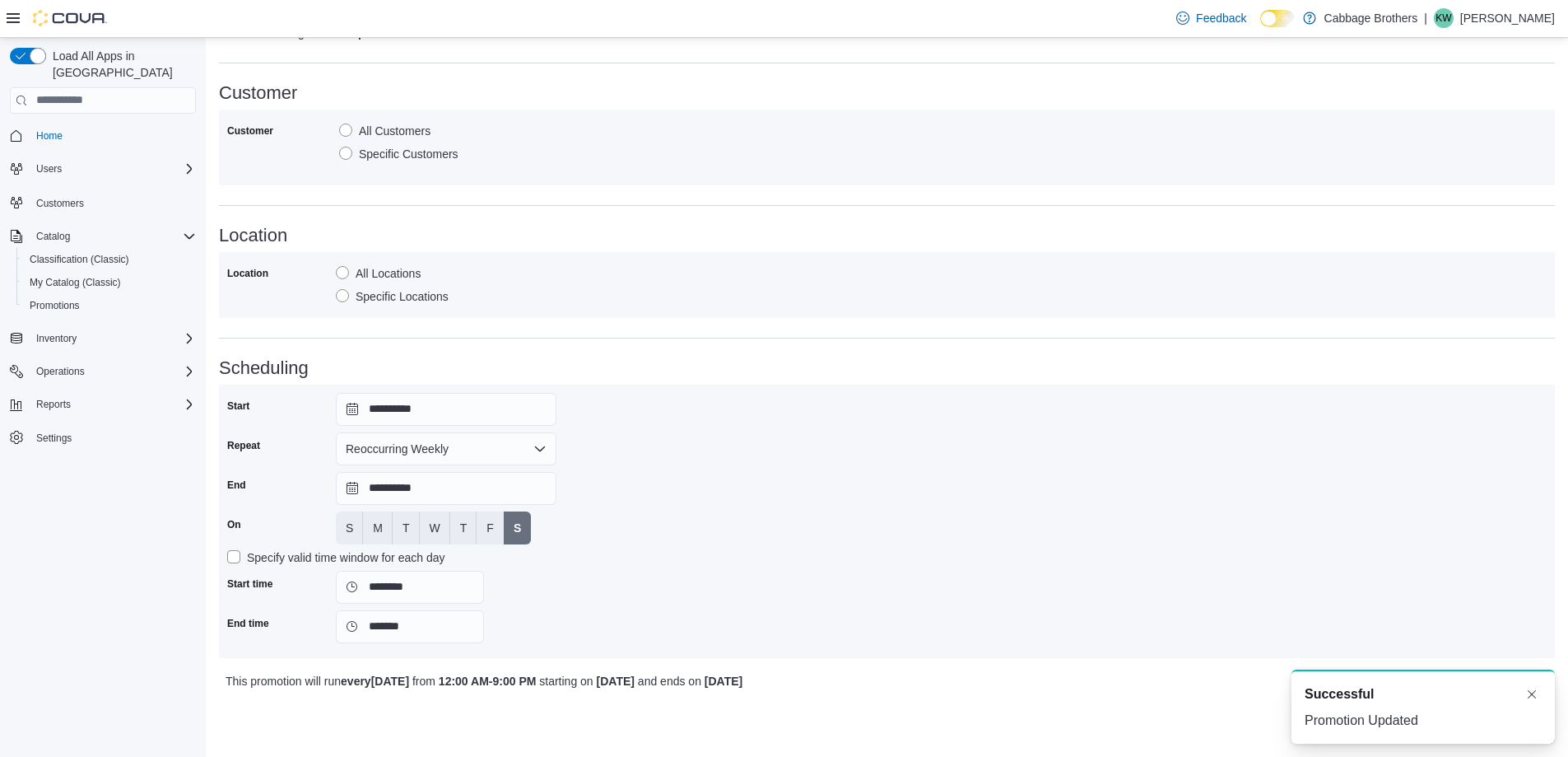
scroll to position [0, 0]
